Goal: Task Accomplishment & Management: Manage account settings

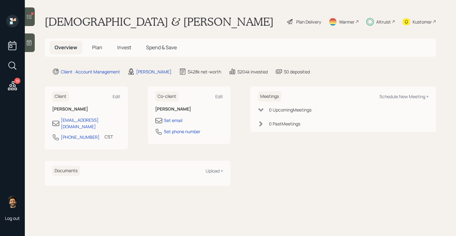
click at [118, 43] on h5 "Invest" at bounding box center [124, 47] width 24 height 13
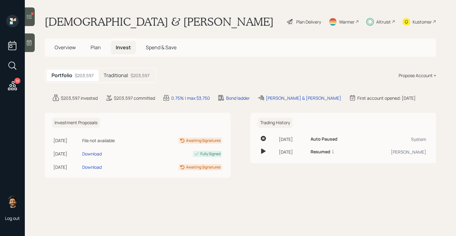
click at [120, 75] on h5 "Traditional" at bounding box center [116, 76] width 25 height 6
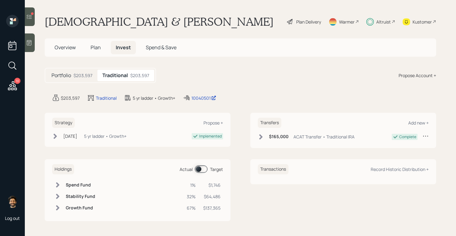
click at [200, 169] on span at bounding box center [201, 169] width 13 height 7
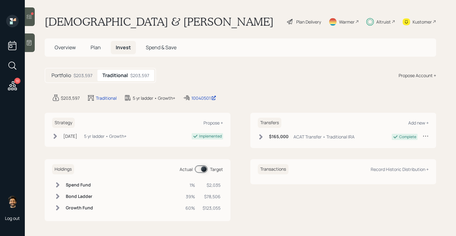
click at [53, 198] on td at bounding box center [57, 196] width 11 height 11
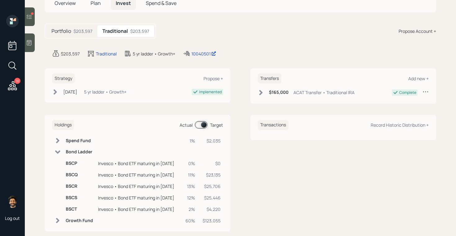
scroll to position [48, 0]
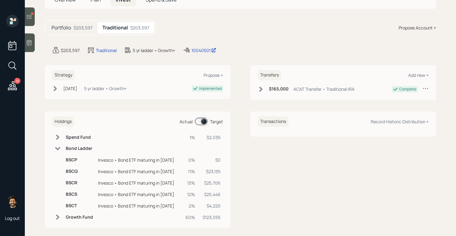
click at [203, 122] on span at bounding box center [201, 121] width 13 height 7
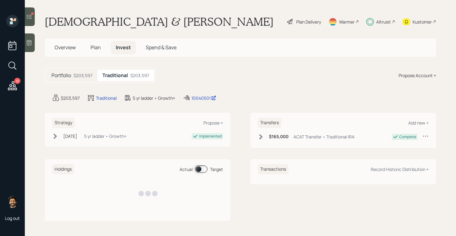
scroll to position [0, 0]
click at [86, 193] on td "Stability Fund" at bounding box center [80, 196] width 34 height 11
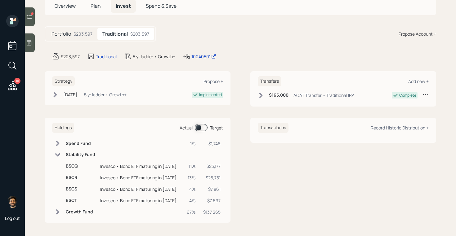
scroll to position [43, 0]
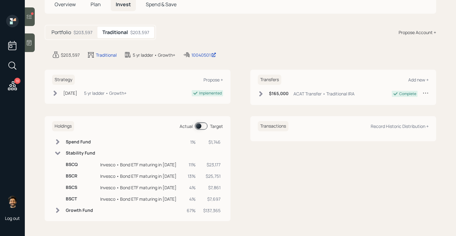
click at [202, 125] on span at bounding box center [201, 126] width 13 height 7
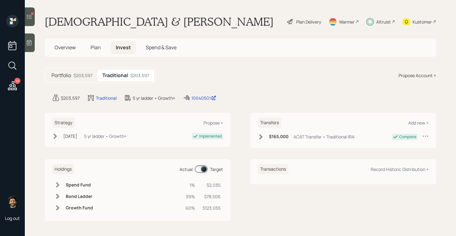
click at [77, 194] on h6 "Bond Ladder" at bounding box center [79, 196] width 27 height 5
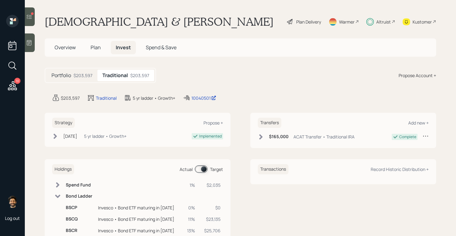
click at [92, 47] on span "Plan" at bounding box center [96, 47] width 10 height 7
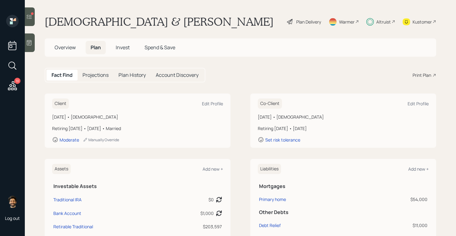
click at [406, 20] on icon at bounding box center [406, 21] width 7 height 7
click at [30, 18] on icon at bounding box center [29, 17] width 6 height 6
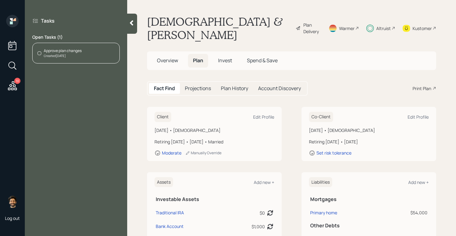
click at [96, 61] on div "Approve plan changes Created [DATE]" at bounding box center [75, 53] width 87 height 21
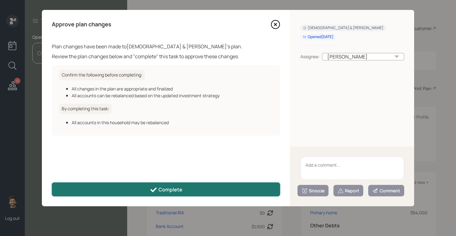
click at [157, 193] on icon at bounding box center [153, 189] width 7 height 7
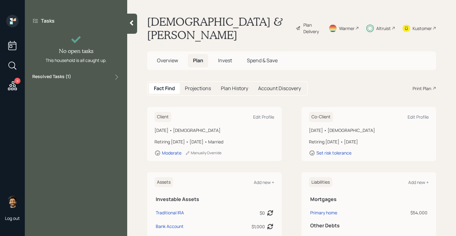
click at [20, 84] on div "9" at bounding box center [12, 54] width 15 height 78
click at [68, 72] on div "Tasks No open tasks This household is all caught up. Resolved Tasks ( 1 )" at bounding box center [76, 49] width 102 height 69
click at [11, 85] on icon at bounding box center [12, 85] width 11 height 11
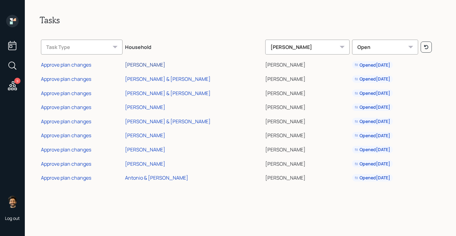
click at [140, 63] on div "[PERSON_NAME]" at bounding box center [145, 64] width 40 height 7
